Goal: Navigation & Orientation: Find specific page/section

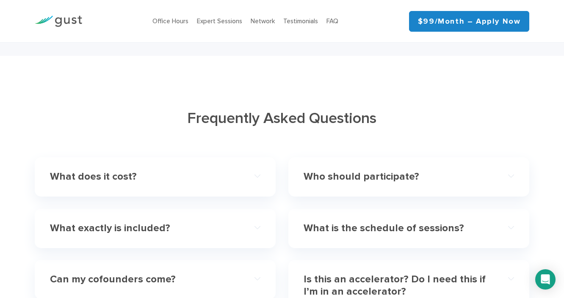
scroll to position [2688, 0]
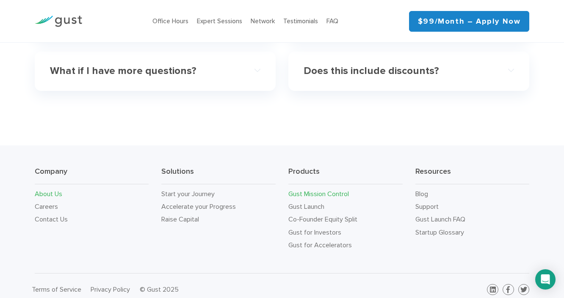
click at [49, 190] on link "About Us" at bounding box center [48, 194] width 27 height 8
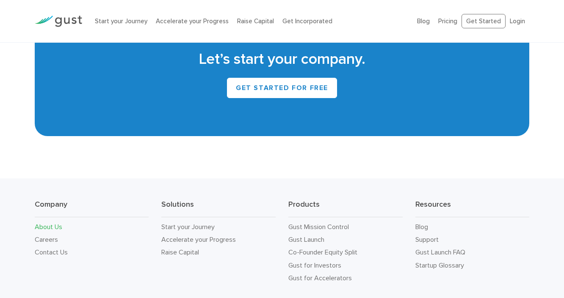
scroll to position [806, 0]
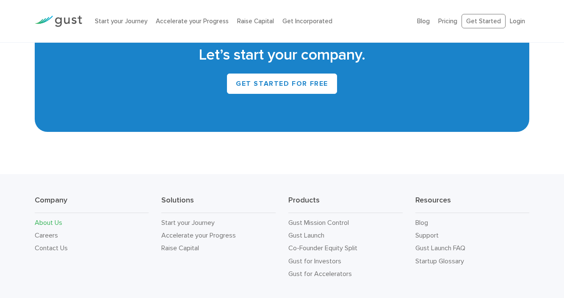
click at [33, 199] on div "Company About Us Careers Contact Us" at bounding box center [91, 237] width 127 height 85
click at [39, 231] on link "Careers" at bounding box center [46, 235] width 23 height 8
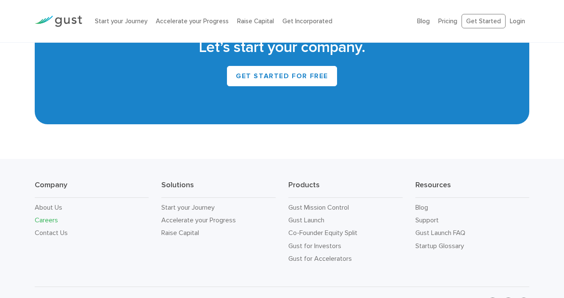
scroll to position [1936, 0]
